Goal: Task Accomplishment & Management: Manage account settings

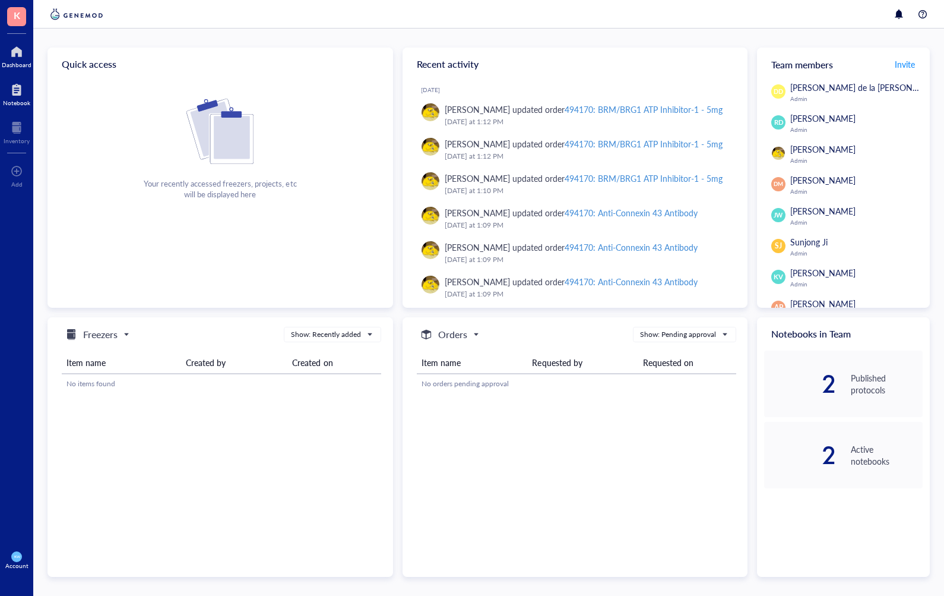
click at [17, 99] on div "Notebook" at bounding box center [16, 102] width 27 height 7
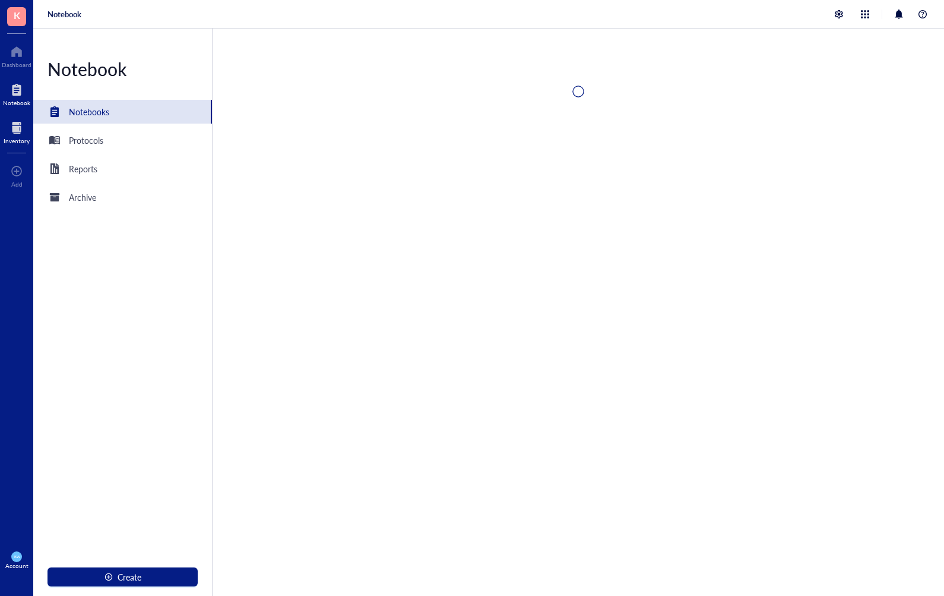
click at [17, 124] on div at bounding box center [17, 127] width 26 height 19
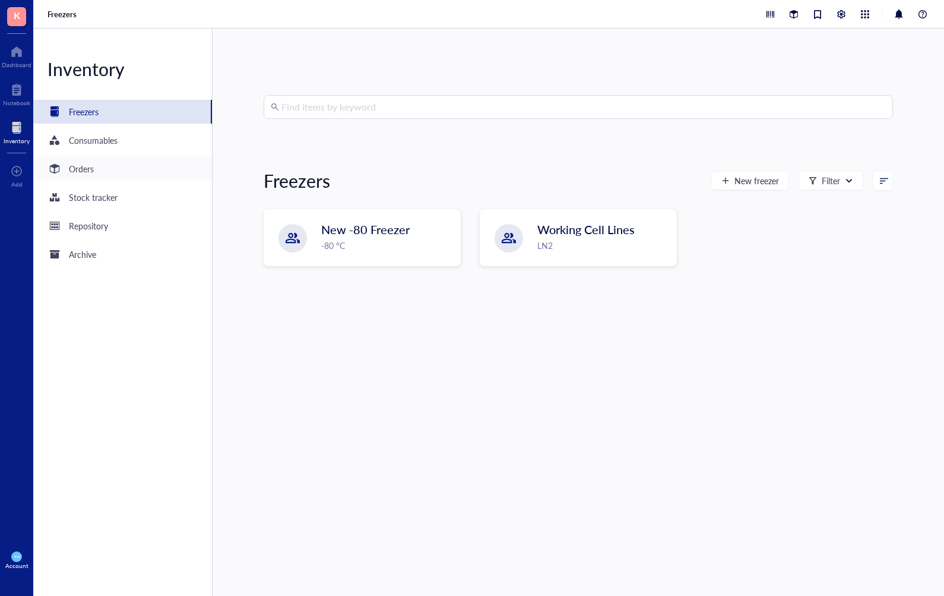
click at [83, 165] on div "Orders" at bounding box center [81, 168] width 25 height 13
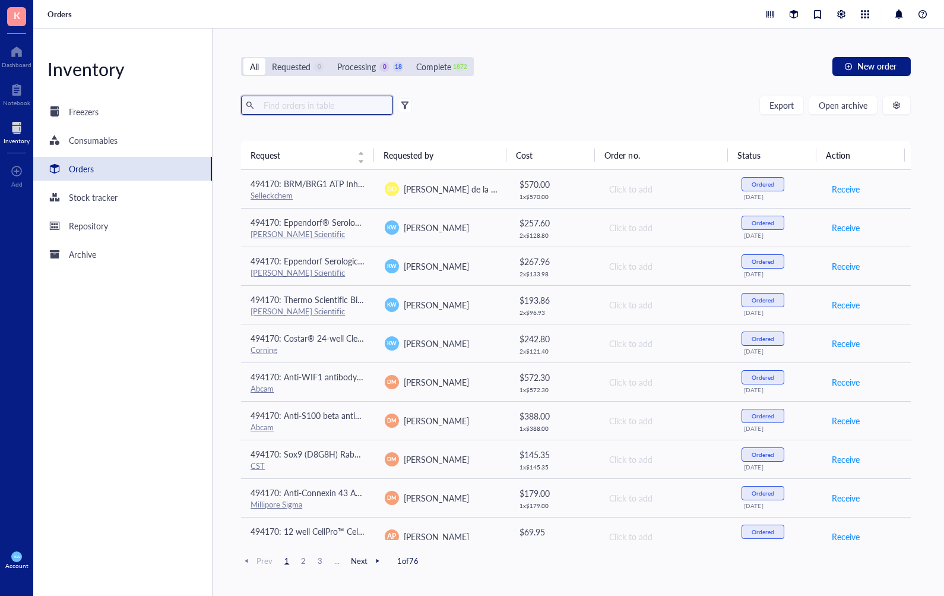
click at [304, 105] on input "text" at bounding box center [323, 105] width 129 height 18
type input "5"
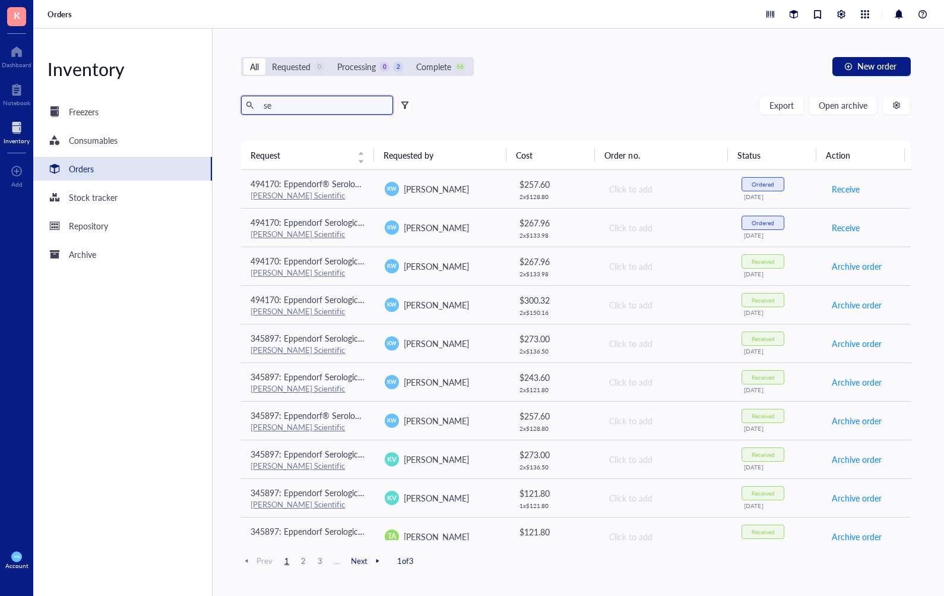
type input "s"
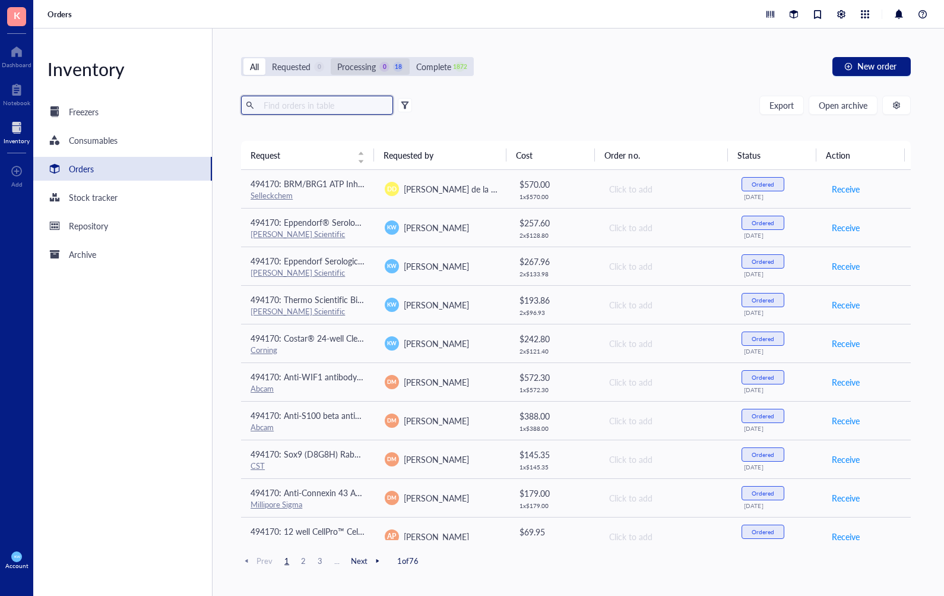
click at [371, 69] on div "Processing" at bounding box center [356, 66] width 39 height 13
click at [331, 58] on input "Processing 0 18" at bounding box center [331, 58] width 0 height 0
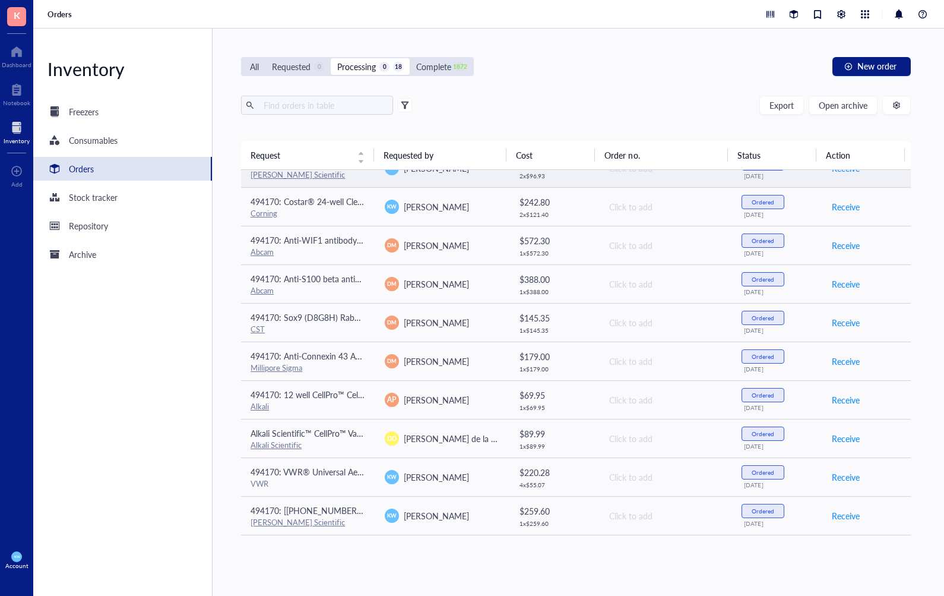
scroll to position [178, 0]
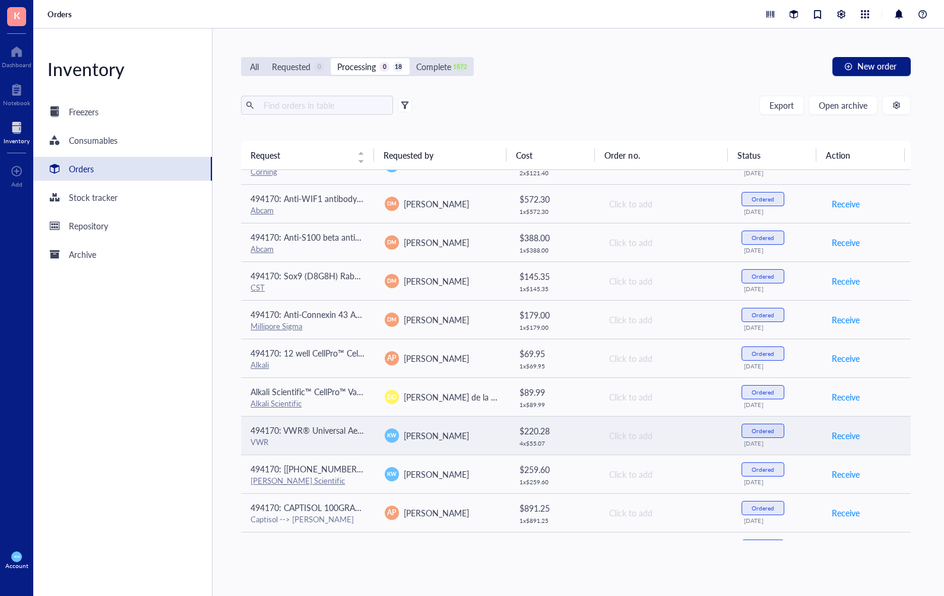
click at [325, 443] on div "VWR" at bounding box center [308, 441] width 115 height 11
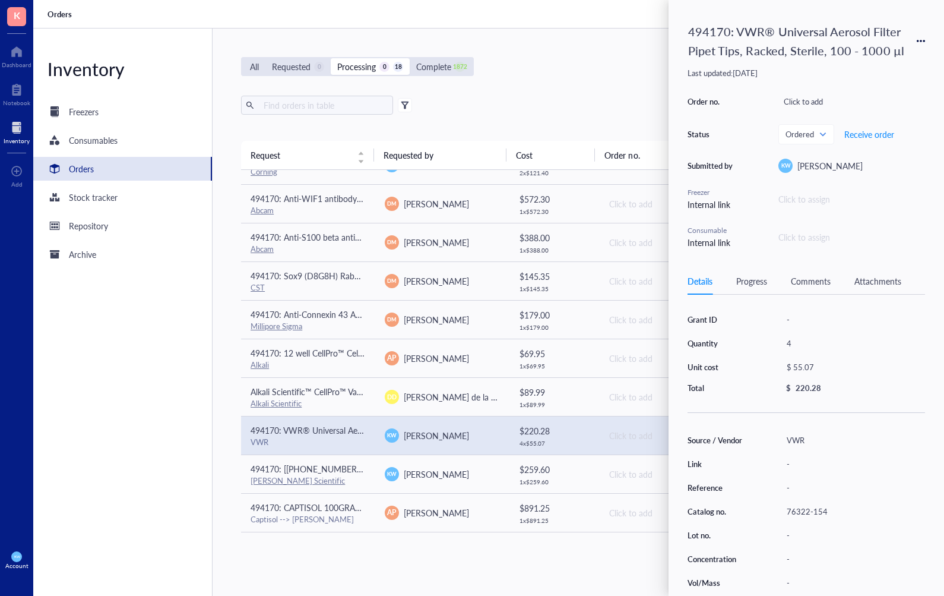
click at [514, 110] on div "Export Open archive" at bounding box center [576, 105] width 670 height 19
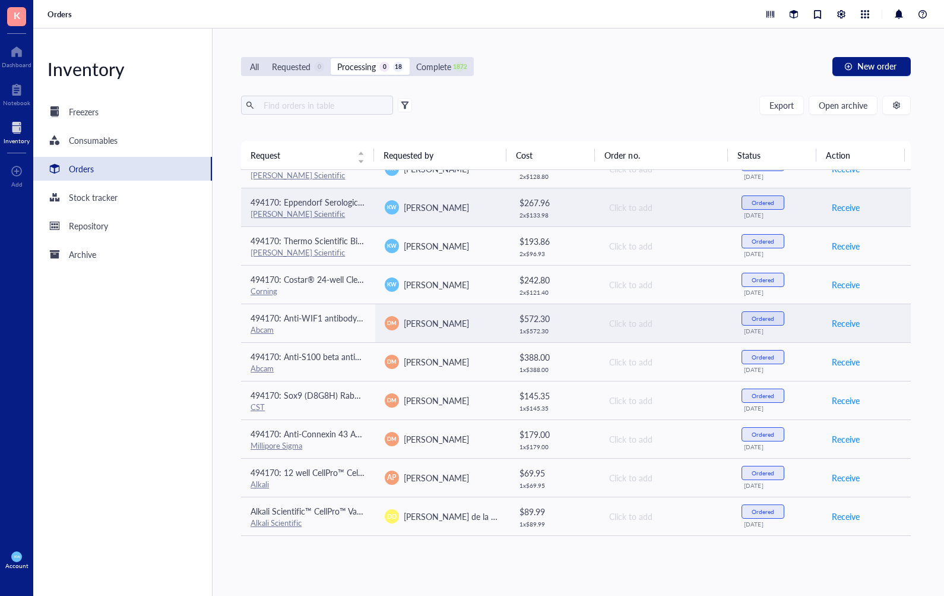
scroll to position [0, 0]
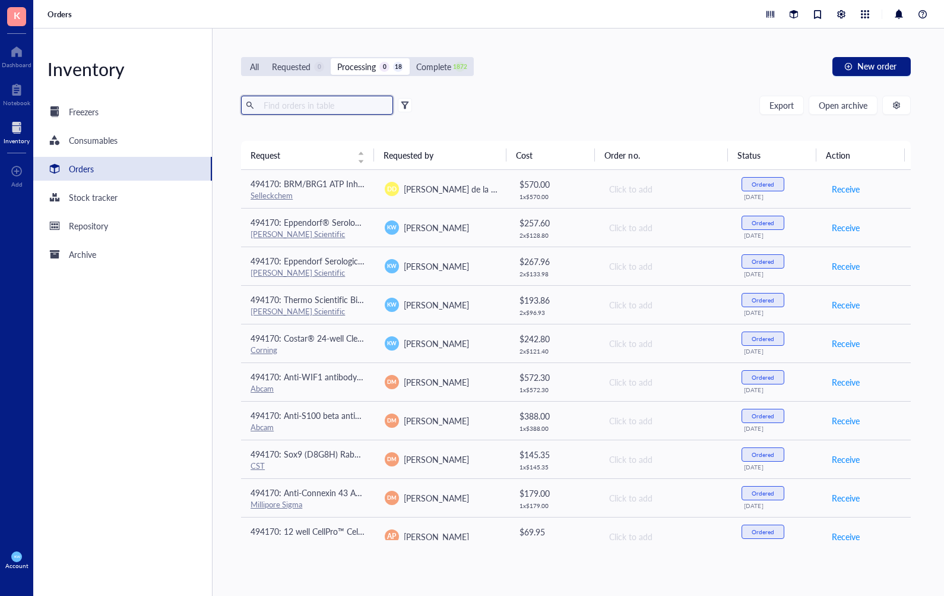
click at [290, 109] on input "text" at bounding box center [323, 105] width 129 height 18
click at [248, 66] on div "All" at bounding box center [254, 66] width 22 height 17
click at [243, 58] on input "All" at bounding box center [243, 58] width 0 height 0
click at [301, 105] on input "text" at bounding box center [323, 105] width 129 height 18
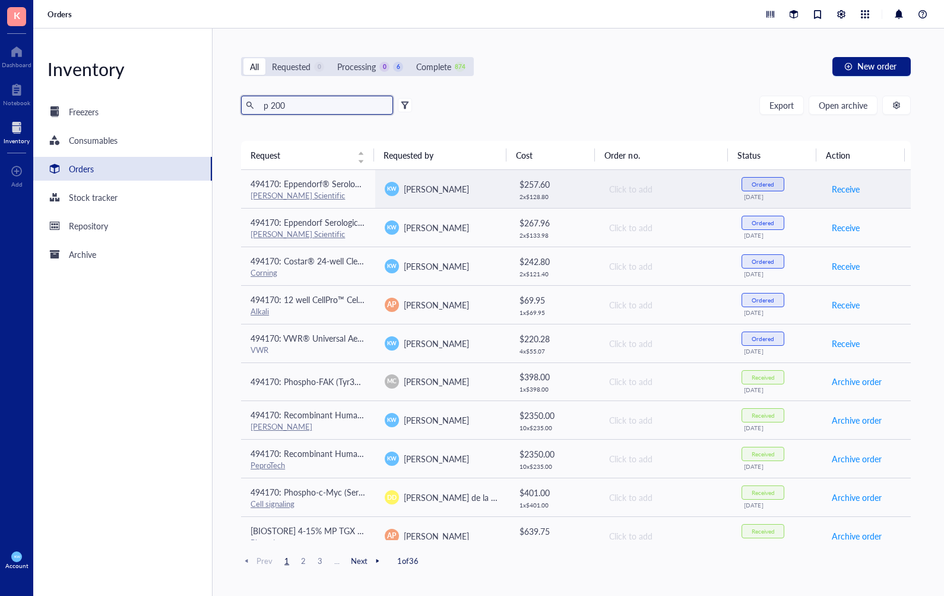
type input "p 200"
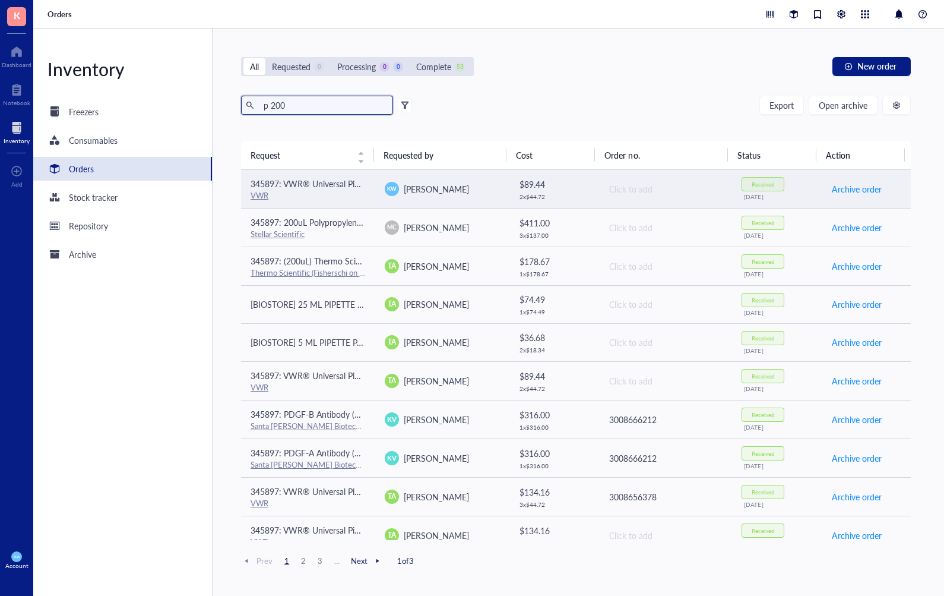
click at [468, 197] on td "[PERSON_NAME]" at bounding box center [442, 189] width 134 height 39
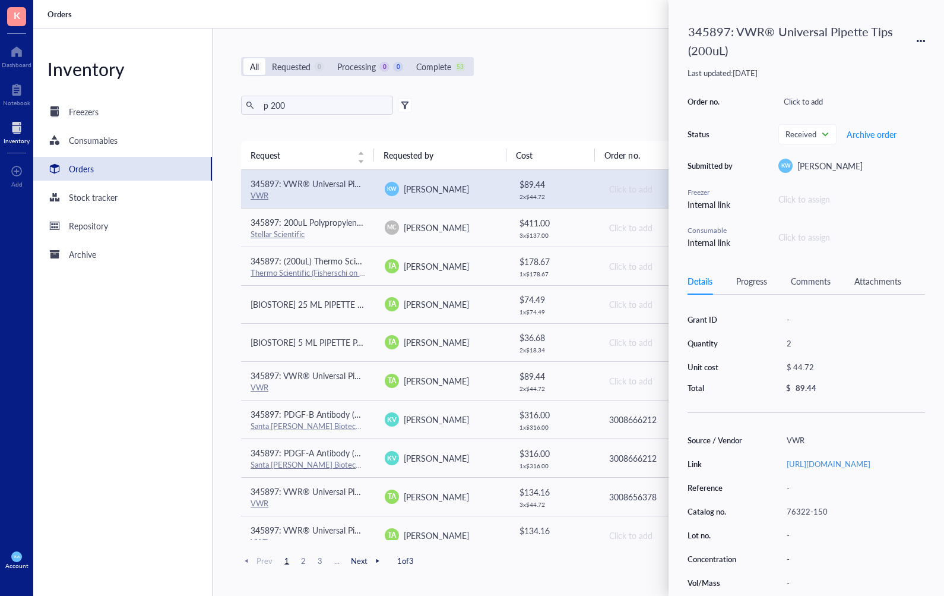
click at [924, 41] on icon at bounding box center [924, 41] width 2 height 2
click at [863, 59] on span "Request again" at bounding box center [878, 58] width 75 height 13
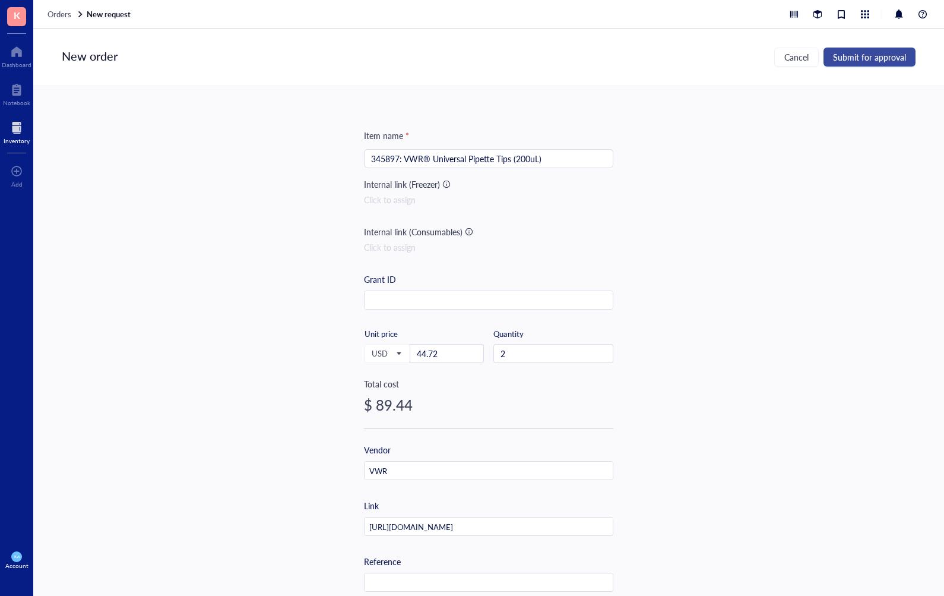
click at [862, 58] on span "Submit for approval" at bounding box center [869, 57] width 73 height 10
